Goal: Find specific page/section: Find specific page/section

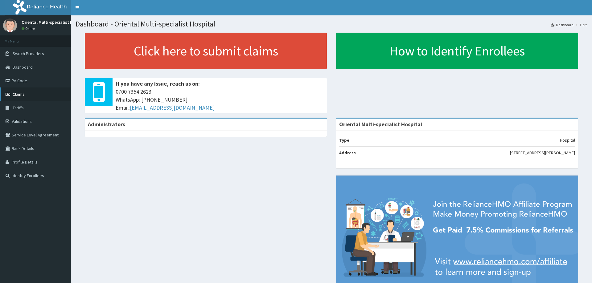
click at [27, 96] on link "Claims" at bounding box center [35, 95] width 71 height 14
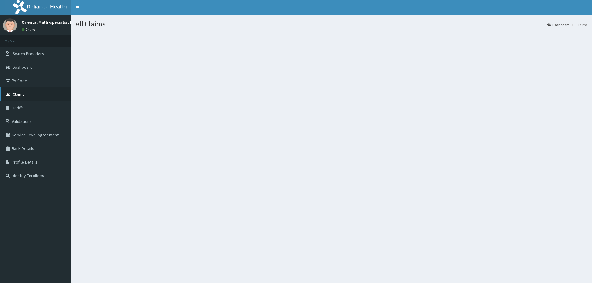
click at [27, 96] on link "Claims" at bounding box center [35, 95] width 71 height 14
click at [25, 83] on link "PA Code" at bounding box center [35, 81] width 71 height 14
